Goal: Navigation & Orientation: Understand site structure

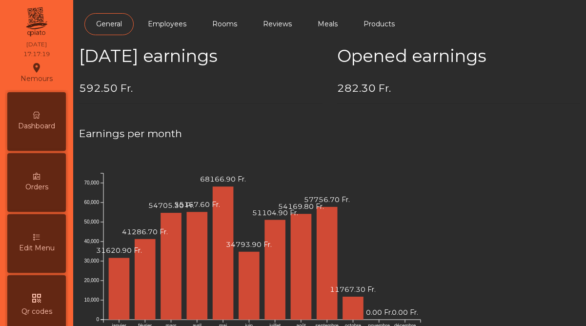
scroll to position [503, 0]
click at [48, 128] on span "Dashboard" at bounding box center [36, 126] width 37 height 10
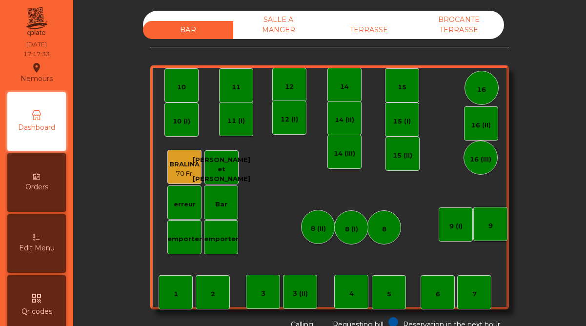
click at [298, 24] on div "SALLE A MANGER" at bounding box center [278, 25] width 90 height 28
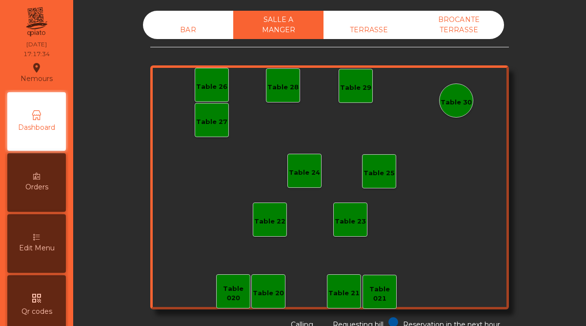
click at [347, 29] on div "TERRASSE" at bounding box center [369, 30] width 90 height 18
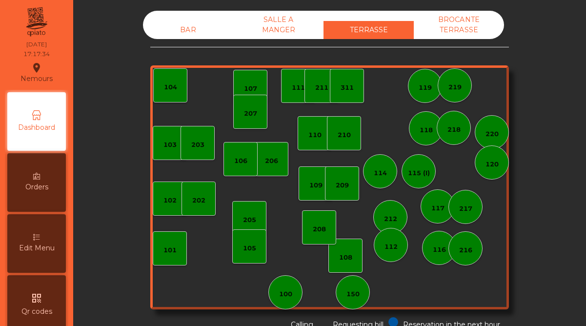
click at [434, 22] on div "BROCANTE TERRASSE" at bounding box center [459, 25] width 90 height 28
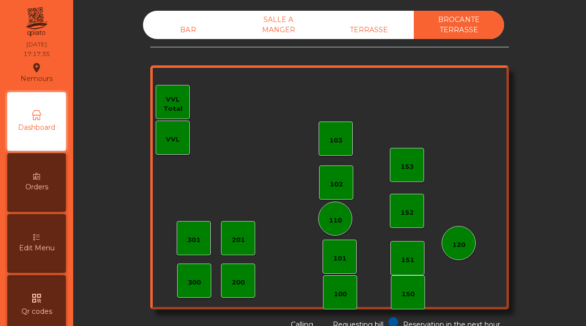
click at [186, 27] on div "BAR" at bounding box center [188, 30] width 90 height 18
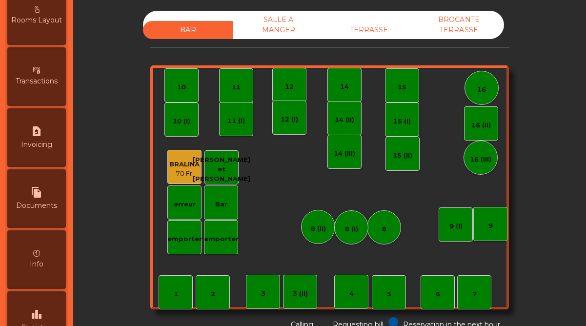
scroll to position [503, 0]
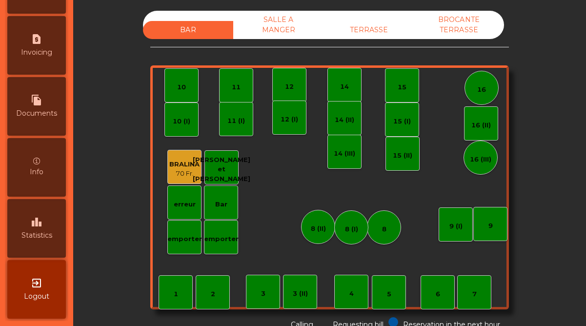
click at [41, 239] on span "Statistics" at bounding box center [36, 235] width 31 height 10
